Goal: Transaction & Acquisition: Purchase product/service

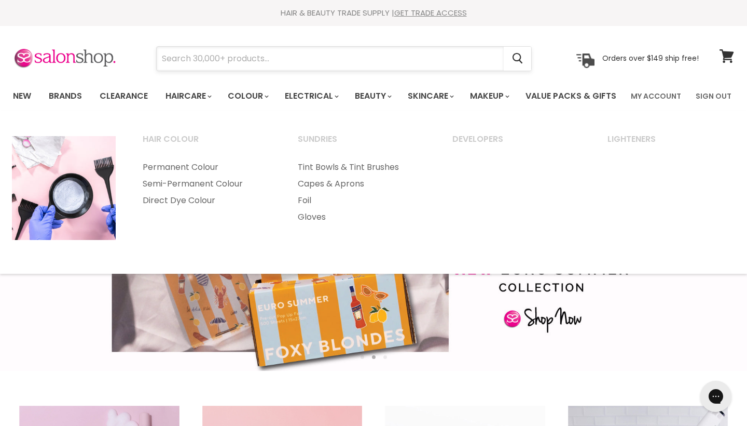
click at [241, 56] on input "Search" at bounding box center [330, 59] width 347 height 24
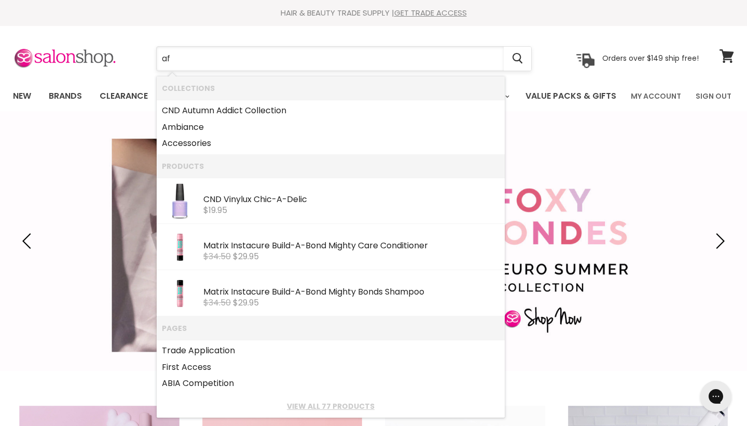
type input "aff"
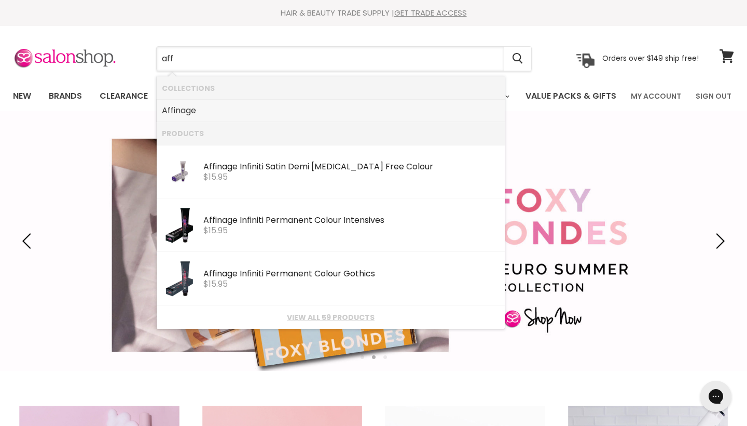
click at [214, 108] on link "Aff inage" at bounding box center [331, 110] width 338 height 17
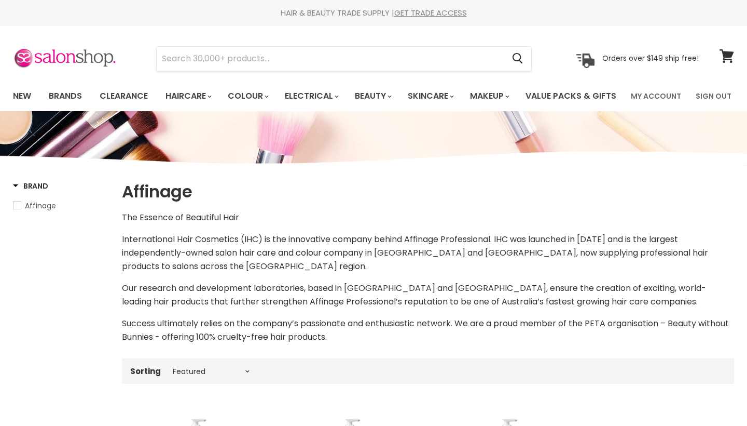
select select "manual"
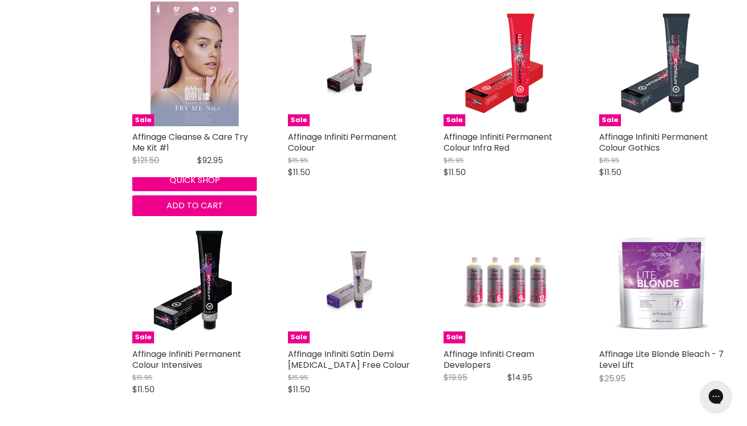
scroll to position [1635, 0]
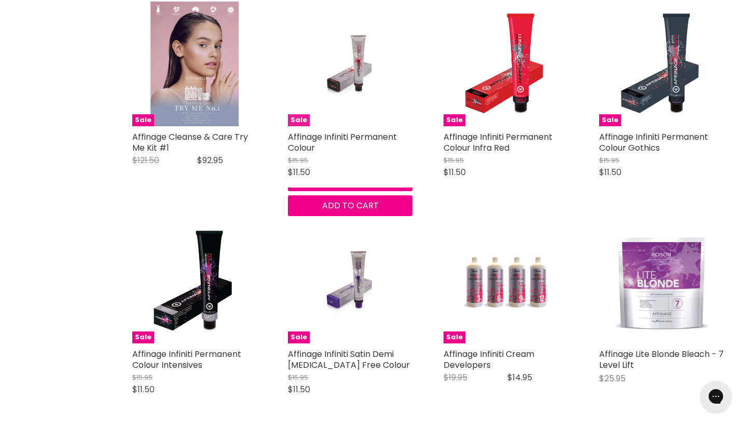
click at [330, 125] on img "Main content" at bounding box center [350, 64] width 83 height 125
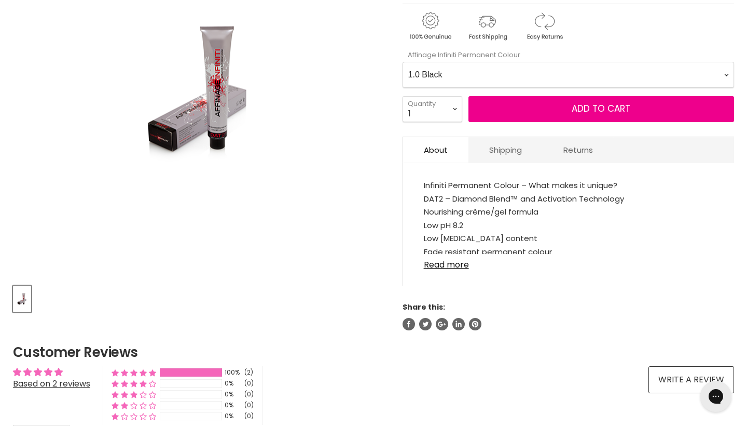
scroll to position [223, 0]
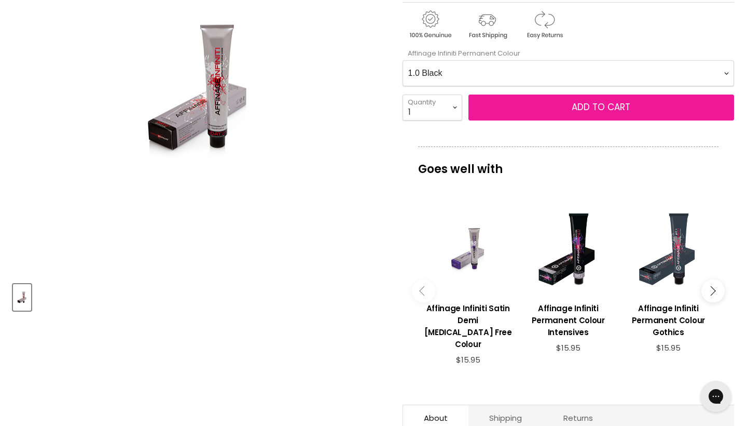
click at [498, 120] on button "Add to cart" at bounding box center [602, 107] width 266 height 26
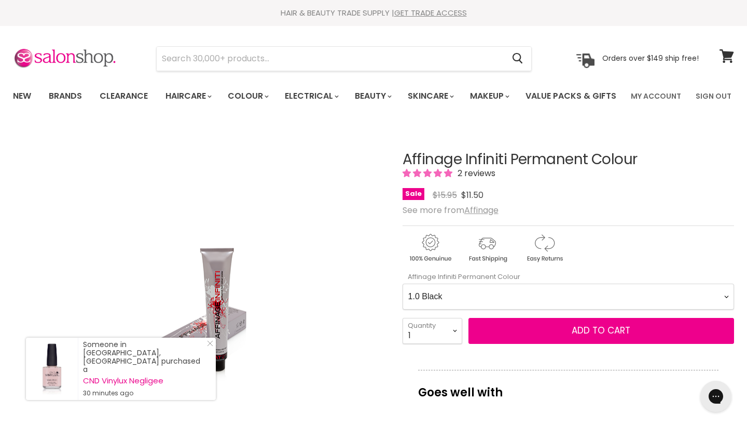
scroll to position [1, 0]
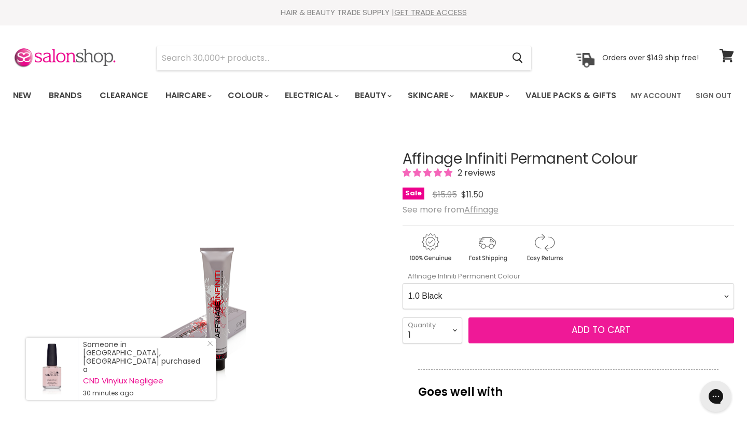
click at [576, 336] on span "Add to cart" at bounding box center [601, 329] width 59 height 12
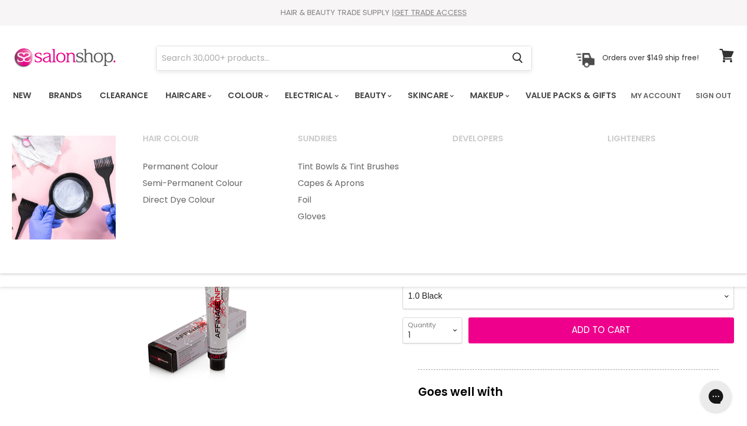
click at [270, 64] on input "Search" at bounding box center [330, 58] width 347 height 24
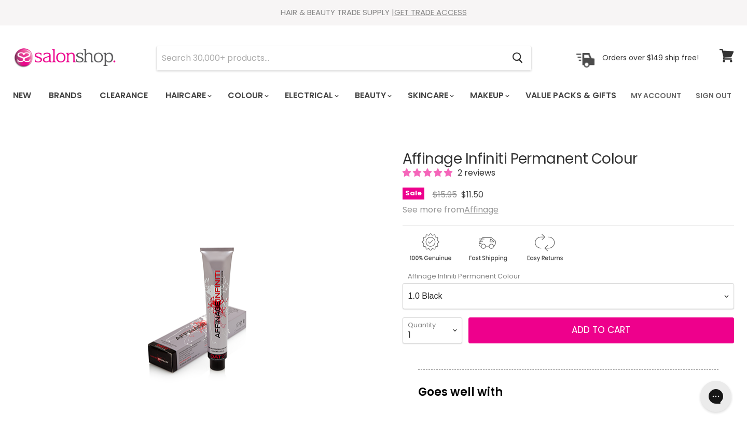
scroll to position [155, 0]
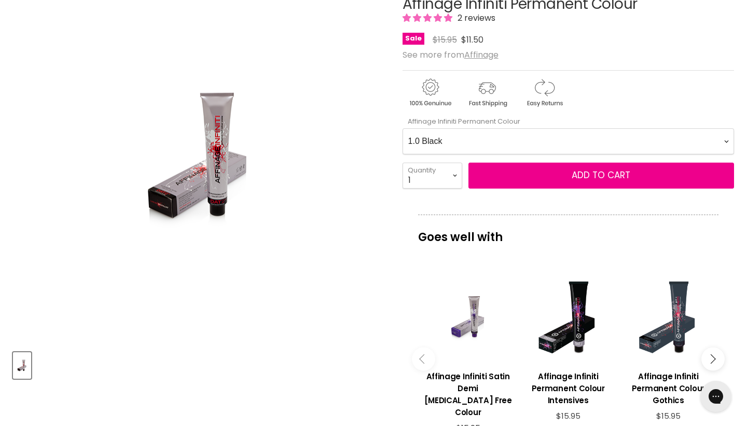
select Colour-0-0 "66.0 Extra Natural Dark Blonde"
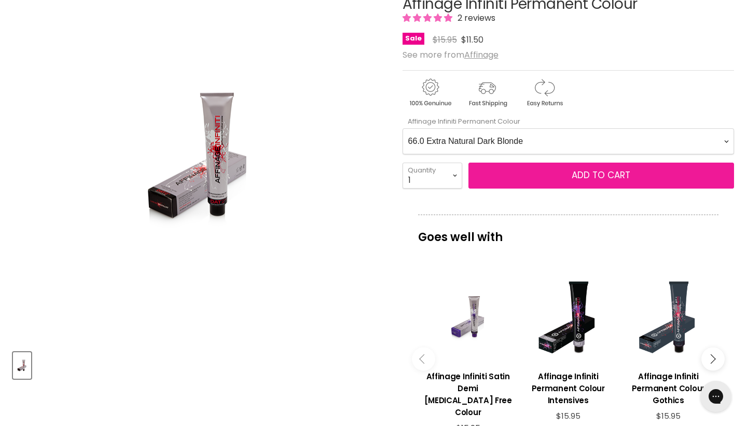
click at [521, 188] on button "Add to cart" at bounding box center [602, 175] width 266 height 26
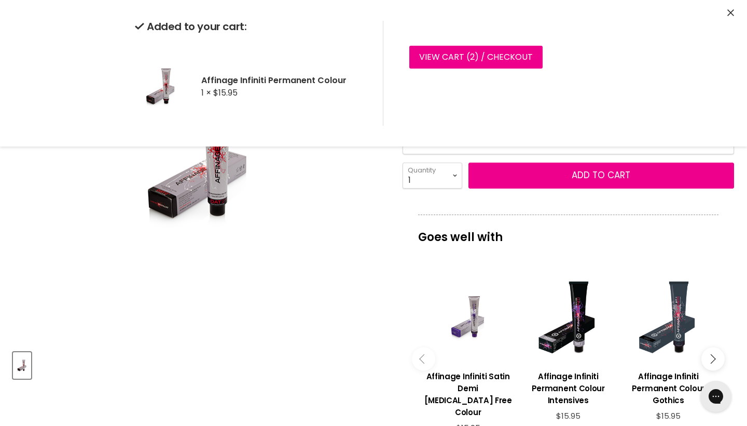
click at [331, 333] on div "Click or scroll to zoom Tap or pinch to zoom" at bounding box center [199, 156] width 372 height 372
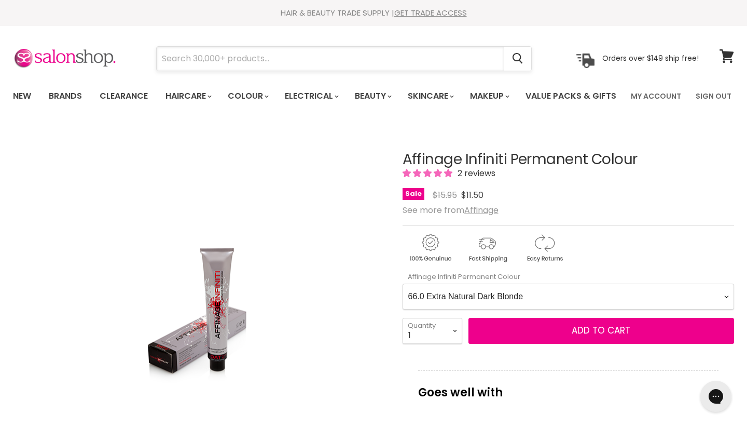
scroll to position [0, 0]
click at [290, 51] on input "Search" at bounding box center [330, 59] width 347 height 24
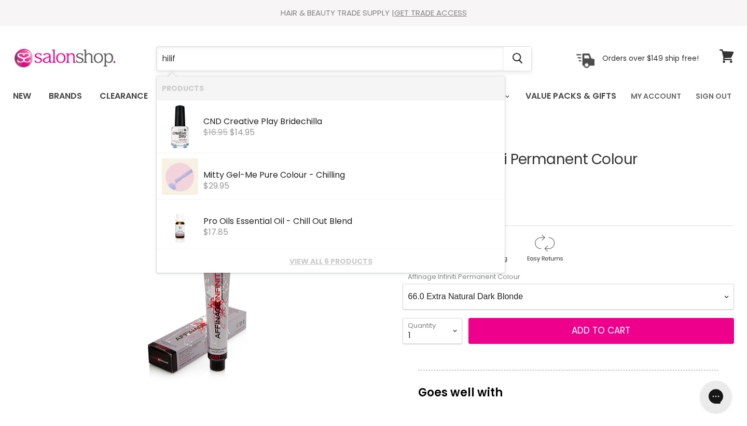
type input "hilift"
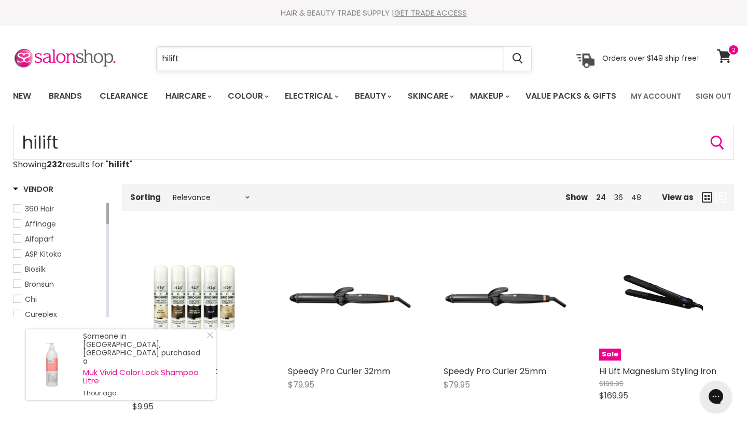
click at [350, 64] on input "hilift" at bounding box center [330, 59] width 347 height 24
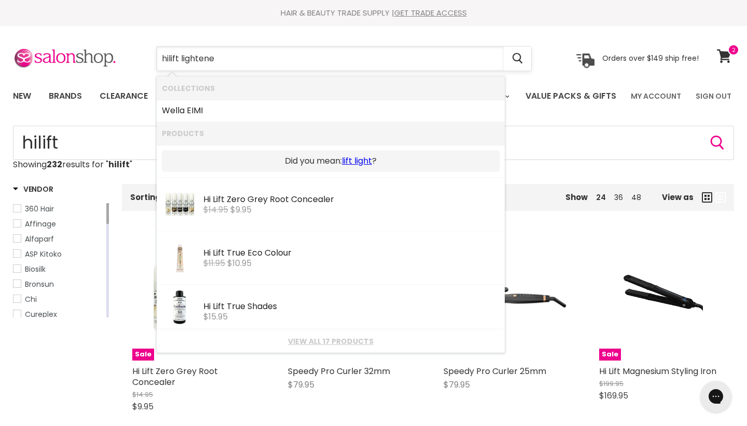
type input "hilift lightener"
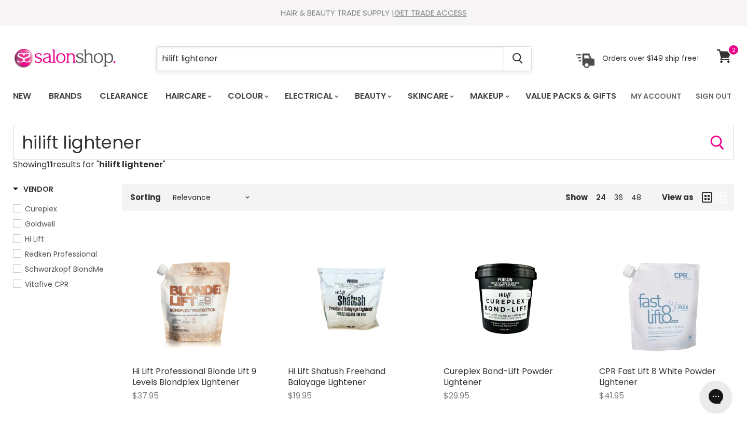
click at [218, 56] on input "hilift lightener" at bounding box center [330, 59] width 347 height 24
type input "hilift powder"
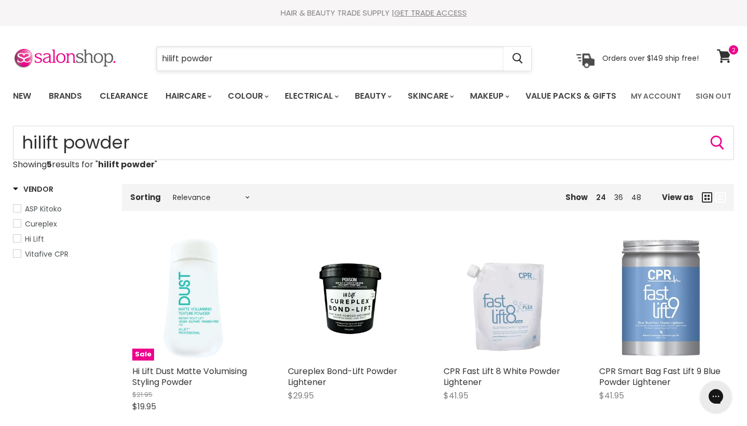
click at [237, 65] on input "hilift powder" at bounding box center [330, 59] width 347 height 24
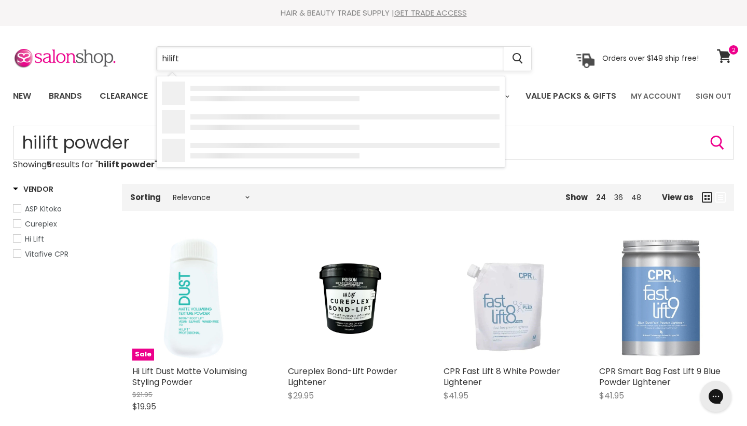
type input "hilift \"
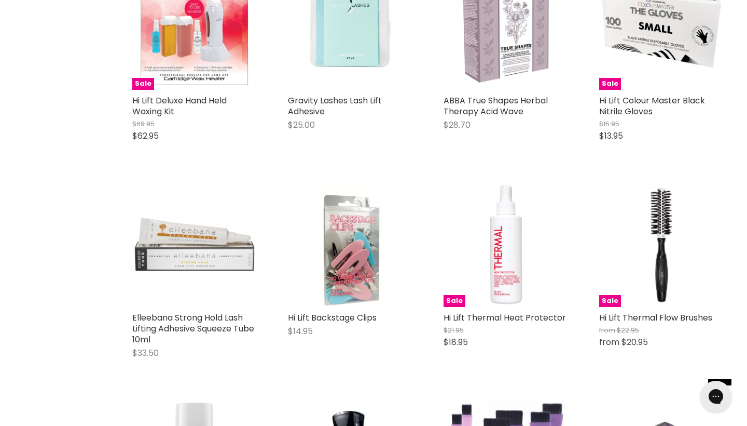
scroll to position [2409, 0]
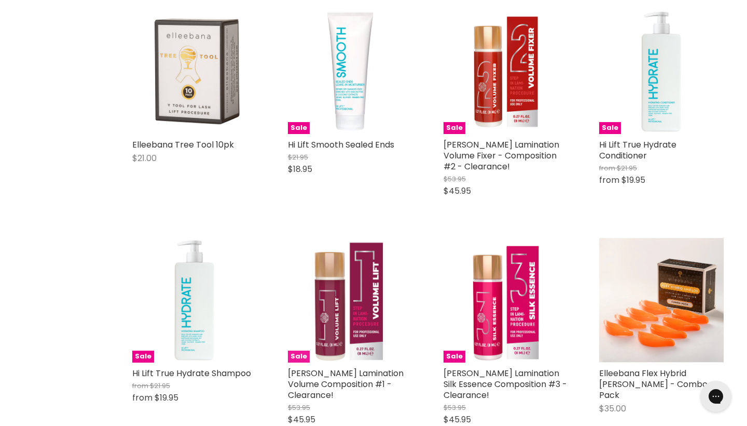
scroll to position [6434, 1]
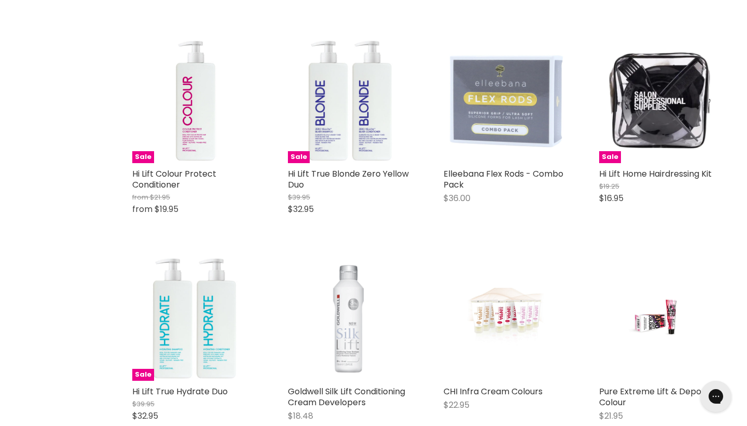
scroll to position [8736, 1]
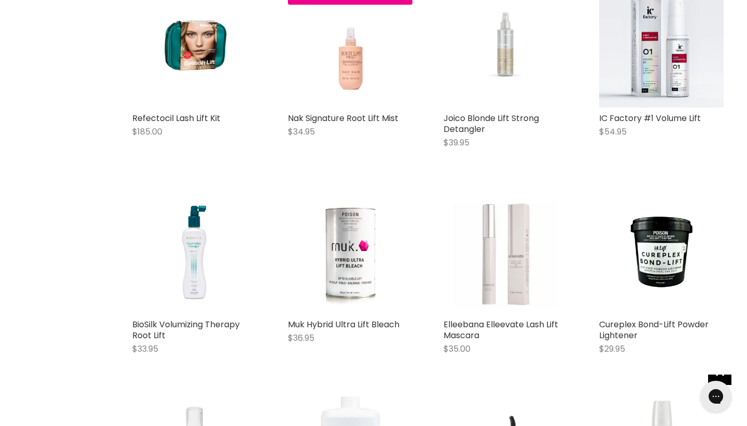
scroll to position [9673, 1]
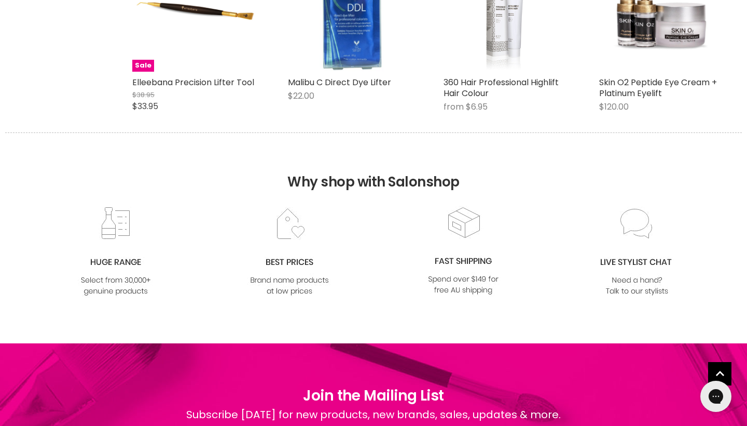
scroll to position [11458, 0]
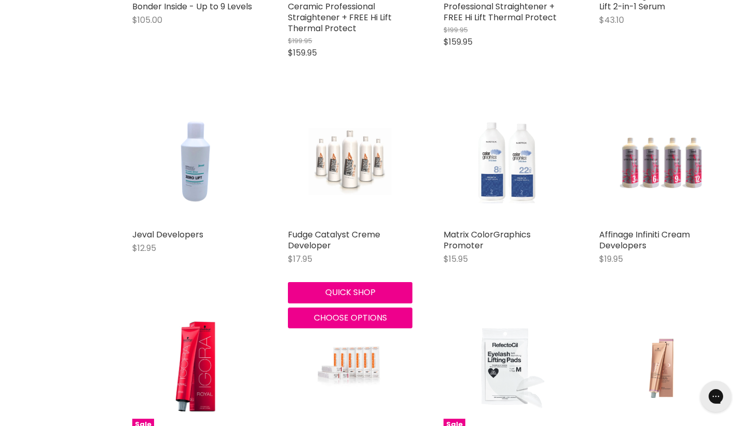
drag, startPoint x: 328, startPoint y: 223, endPoint x: 130, endPoint y: 45, distance: 266.1
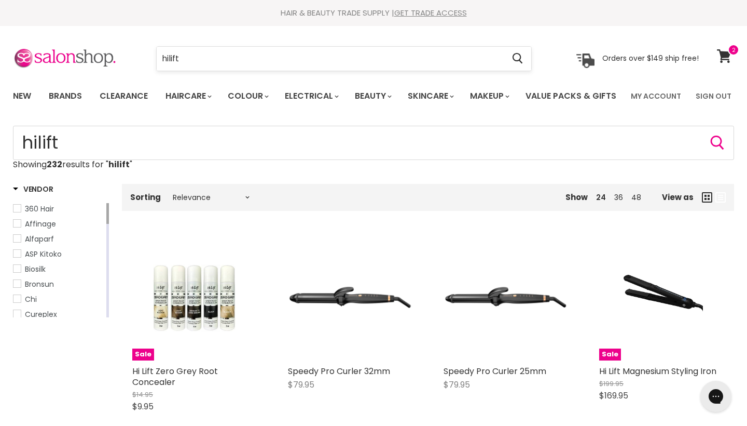
scroll to position [0, 0]
click at [201, 55] on input "hilift" at bounding box center [330, 59] width 347 height 24
type input "hilift multi7"
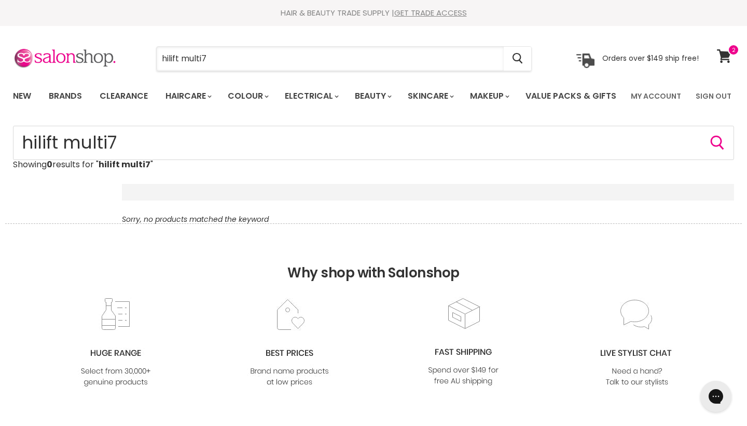
drag, startPoint x: 181, startPoint y: 59, endPoint x: 130, endPoint y: 51, distance: 51.4
click at [130, 52] on div "hilift multi7 Cancel" at bounding box center [344, 59] width 429 height 24
type input "multi7"
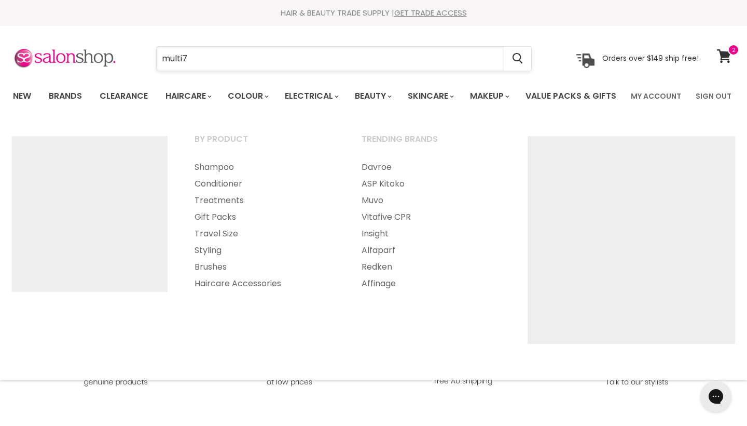
click at [217, 52] on input "multi7" at bounding box center [330, 59] width 347 height 24
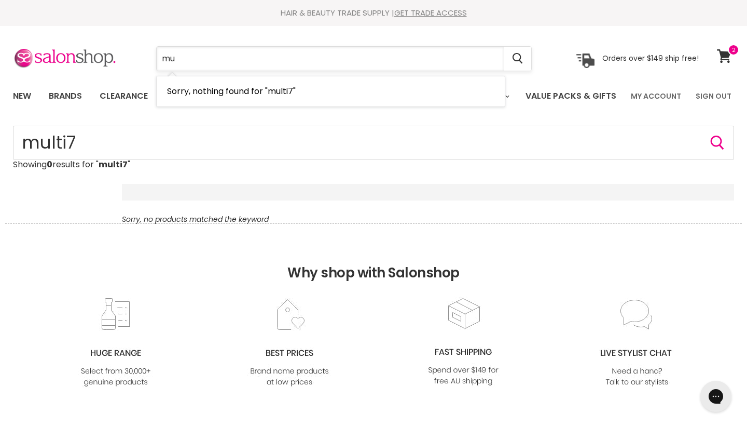
type input "m"
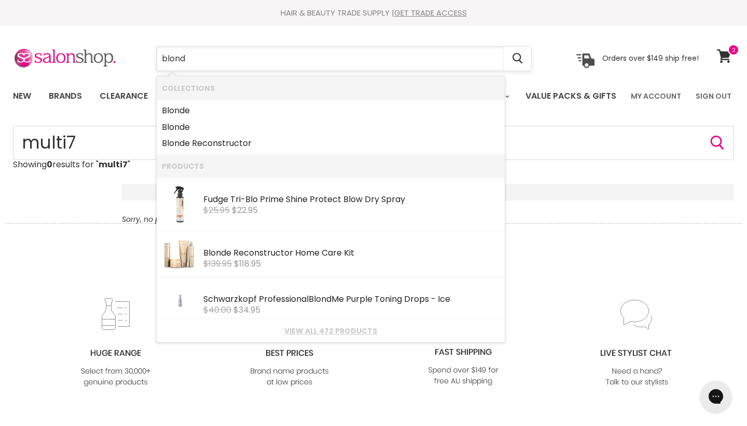
type input "blonde"
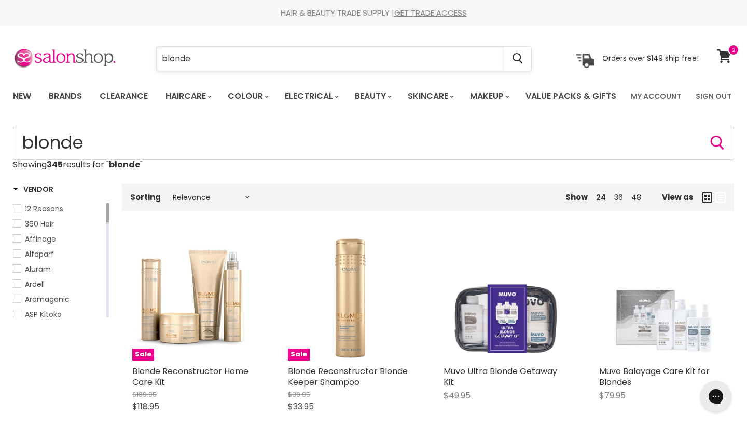
click at [213, 59] on input "blonde" at bounding box center [330, 59] width 347 height 24
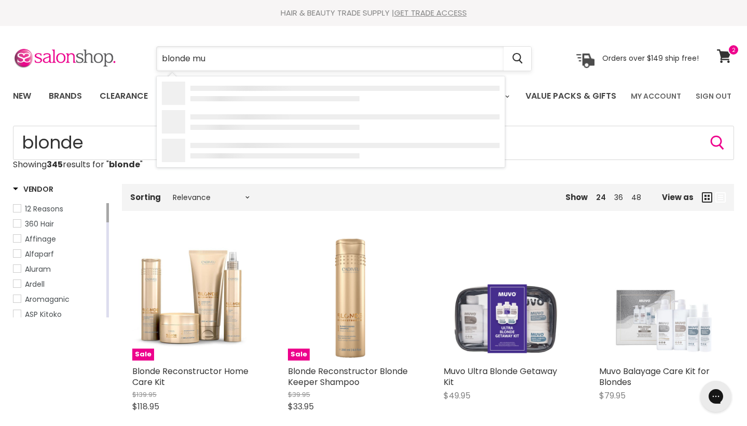
type input "blonde mul"
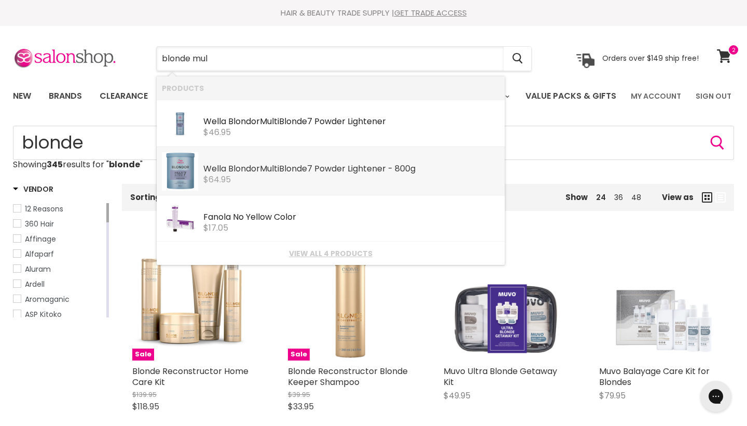
click at [237, 182] on div "$64.95" at bounding box center [351, 179] width 296 height 9
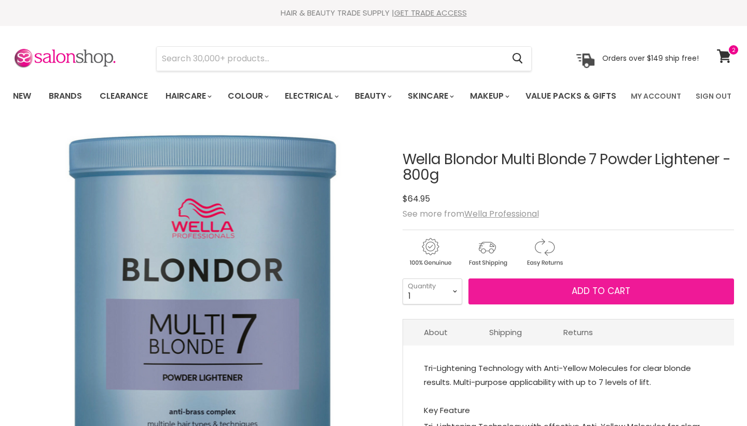
click at [510, 304] on button "Add to cart" at bounding box center [602, 291] width 266 height 26
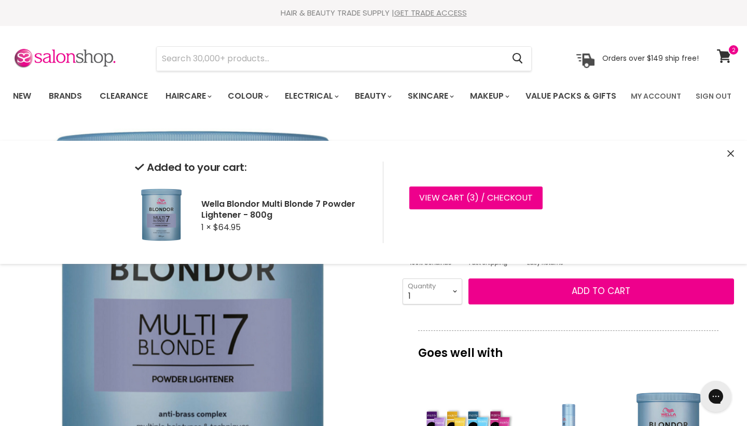
click at [354, 424] on img "Wella Blondor Multi Blonde 7 Powder Lightener - 800g image. Click or Scroll to …" at bounding box center [189, 311] width 352 height 372
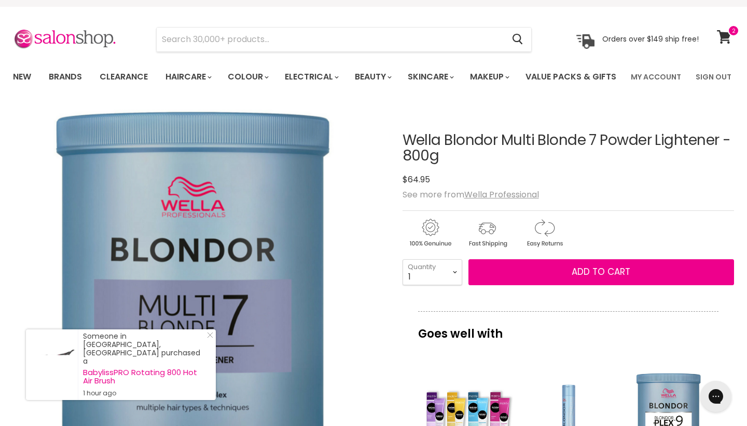
scroll to position [19, 0]
